Goal: Task Accomplishment & Management: Manage account settings

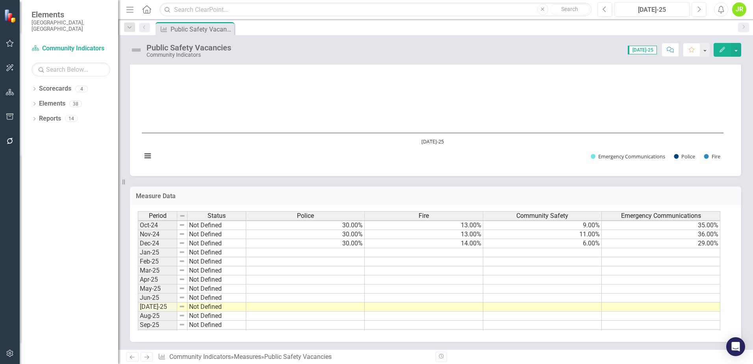
scroll to position [118, 0]
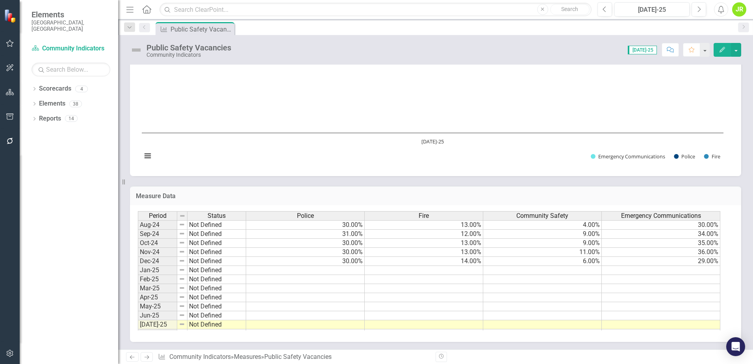
click at [322, 268] on tbody "Jan-24 Not Defined 28.00% 17.00% 11.00% 31.00% Feb-24 Not Defined 28.00% 17.00%…" at bounding box center [429, 293] width 582 height 272
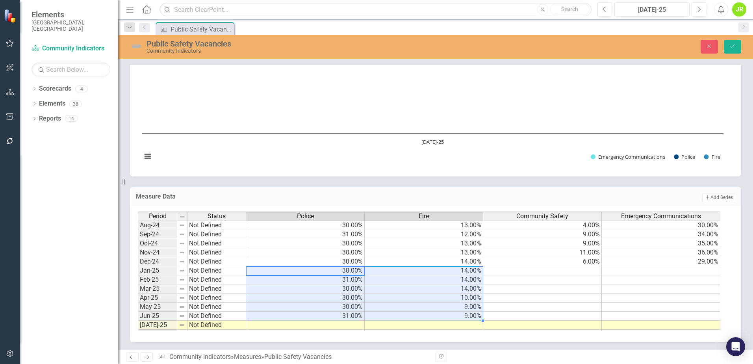
click at [543, 271] on td at bounding box center [542, 270] width 119 height 9
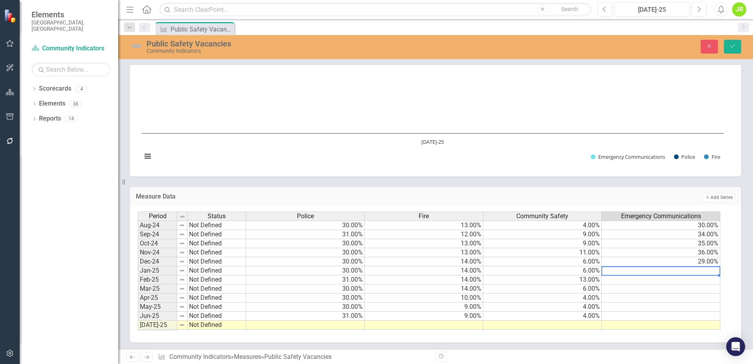
click at [640, 269] on td at bounding box center [661, 270] width 119 height 9
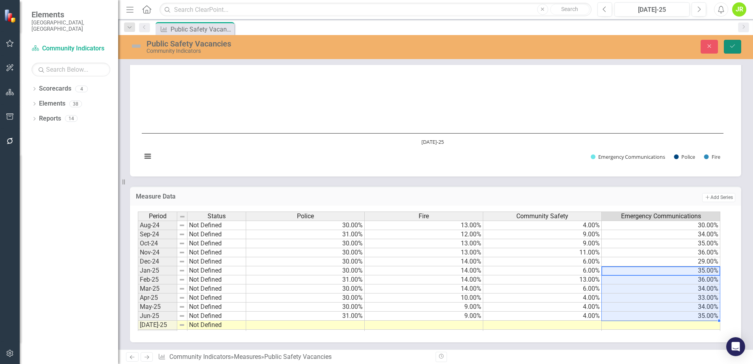
click at [736, 46] on button "Save" at bounding box center [732, 47] width 17 height 14
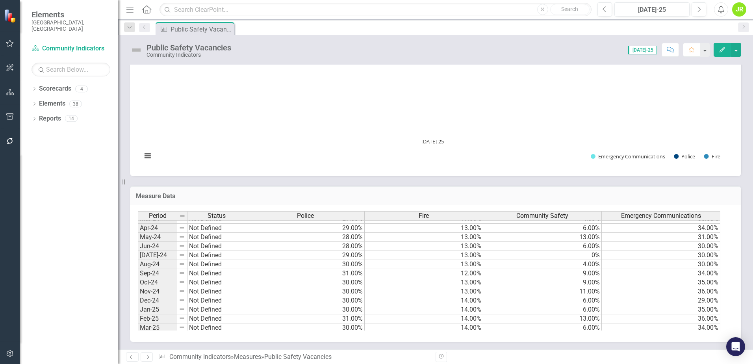
scroll to position [0, 0]
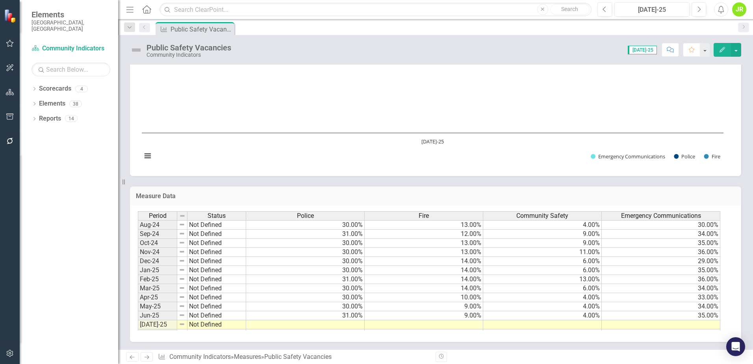
click at [644, 49] on span "[DATE]-25" at bounding box center [642, 50] width 29 height 9
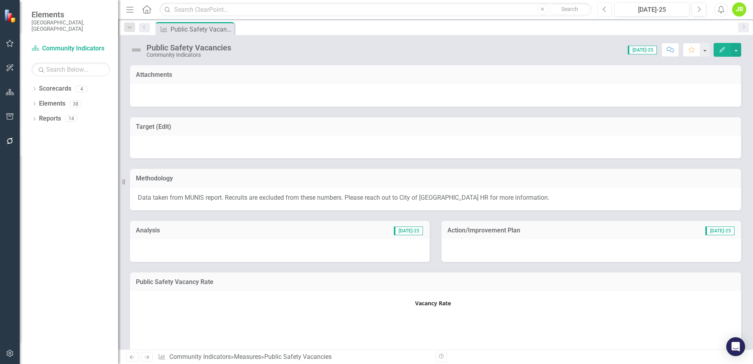
click at [605, 9] on icon "Previous" at bounding box center [604, 9] width 4 height 7
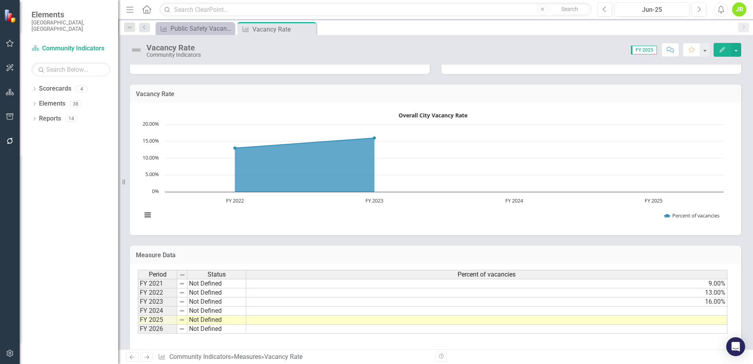
scroll to position [215, 0]
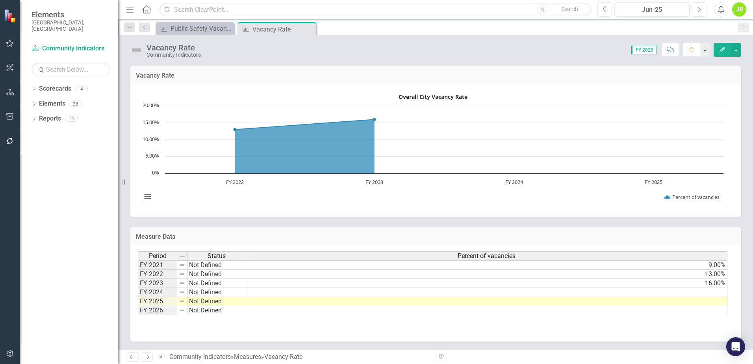
click at [696, 295] on td at bounding box center [486, 292] width 481 height 9
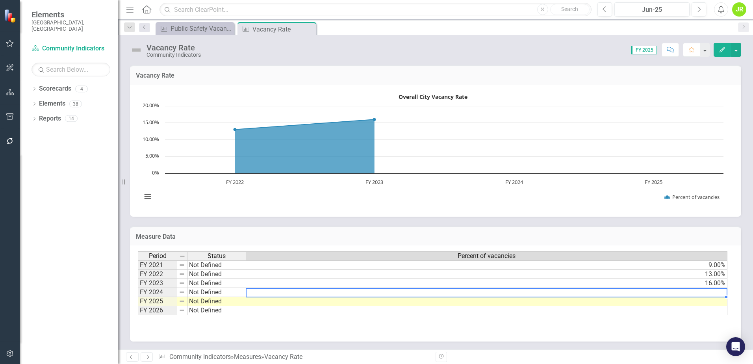
type textarea "13"
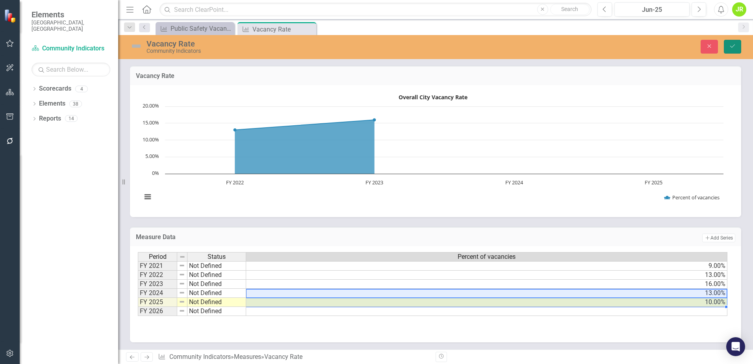
click at [729, 47] on icon "Save" at bounding box center [732, 46] width 7 height 6
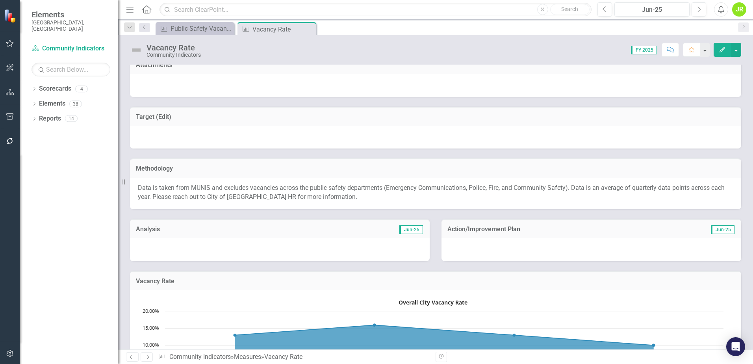
scroll to position [0, 0]
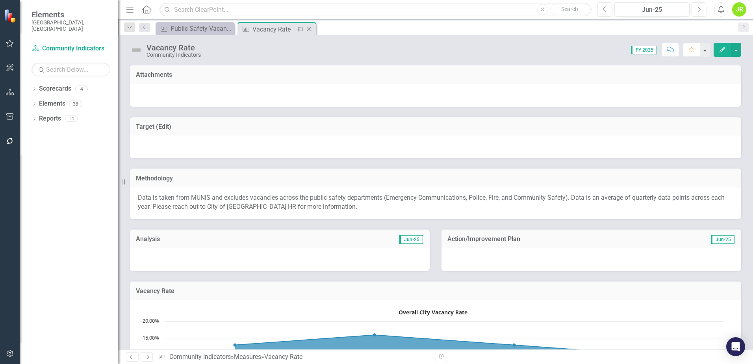
click at [309, 28] on icon "Close" at bounding box center [309, 29] width 8 height 6
